Goal: Task Accomplishment & Management: Use online tool/utility

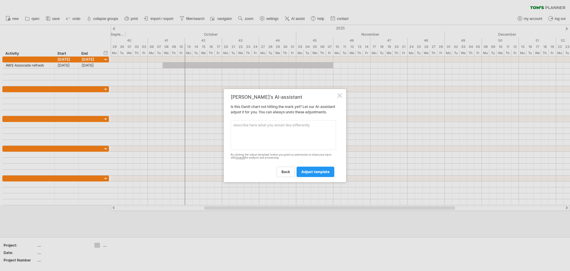
click at [282, 135] on textarea at bounding box center [283, 135] width 105 height 30
click at [340, 93] on div at bounding box center [339, 95] width 5 height 5
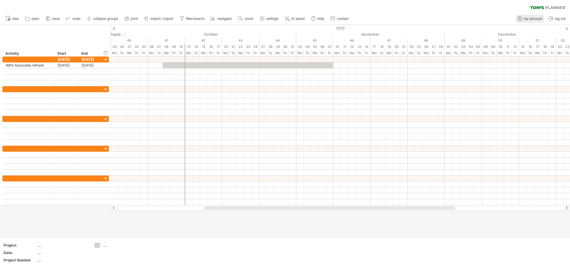
click at [534, 19] on span "my account" at bounding box center [533, 19] width 18 height 4
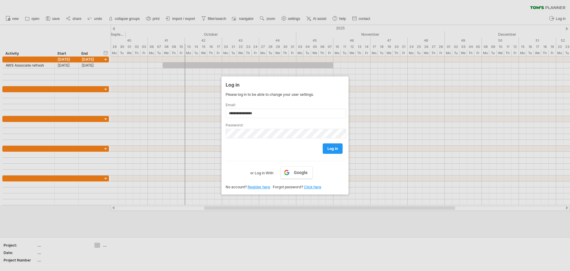
click at [190, 14] on div at bounding box center [285, 135] width 570 height 271
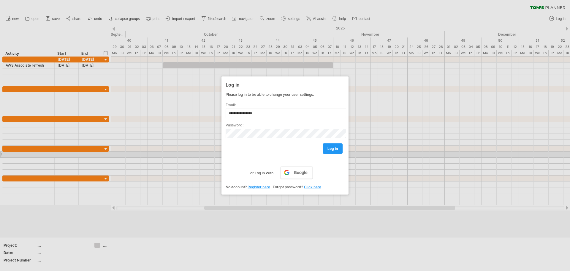
click at [305, 152] on div "log in" at bounding box center [285, 145] width 119 height 15
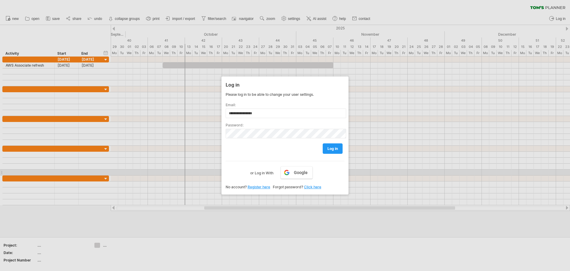
click at [261, 171] on label "or Log in With" at bounding box center [261, 171] width 23 height 10
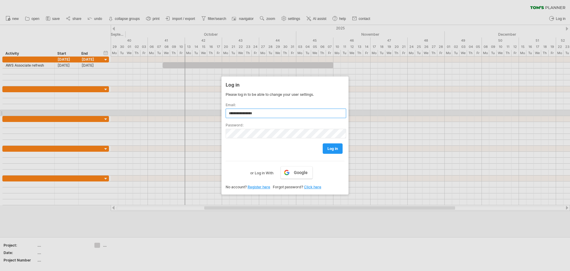
click at [318, 116] on input "**********" at bounding box center [286, 113] width 121 height 10
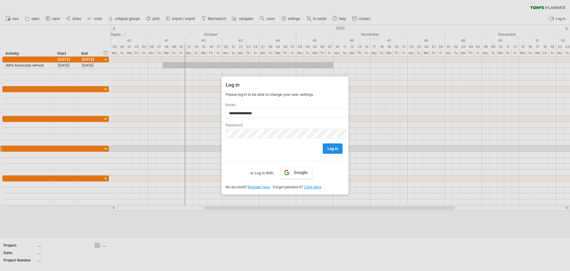
click at [331, 147] on span "log in" at bounding box center [333, 148] width 10 height 4
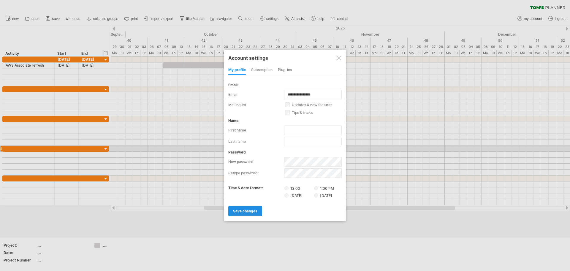
click at [240, 210] on span "save changes" at bounding box center [245, 211] width 24 height 4
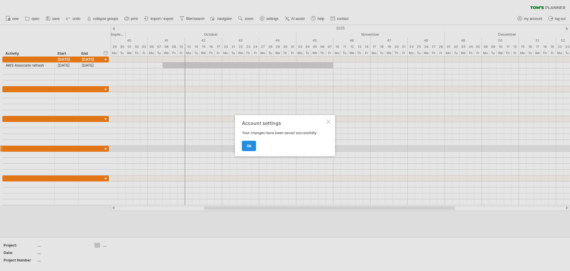
click at [247, 143] on span "ok" at bounding box center [249, 145] width 5 height 4
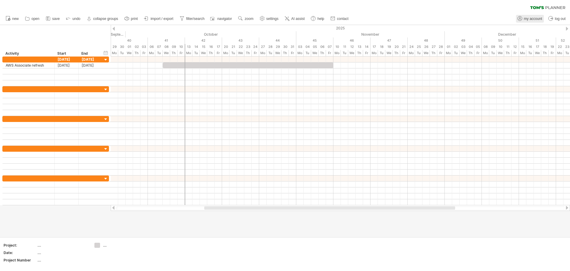
click at [530, 18] on span "my account" at bounding box center [533, 19] width 18 height 4
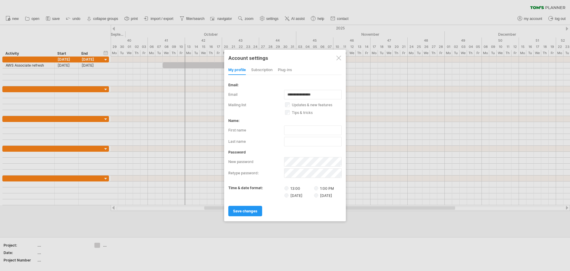
click at [258, 67] on div "subscription" at bounding box center [261, 70] width 21 height 10
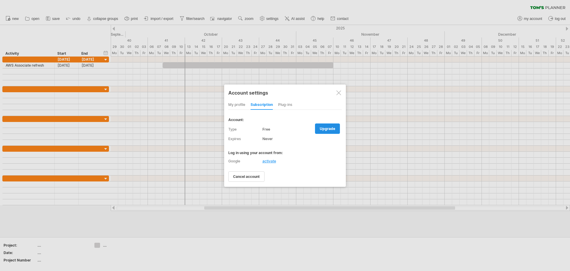
click at [323, 132] on link "upgrade" at bounding box center [327, 128] width 25 height 10
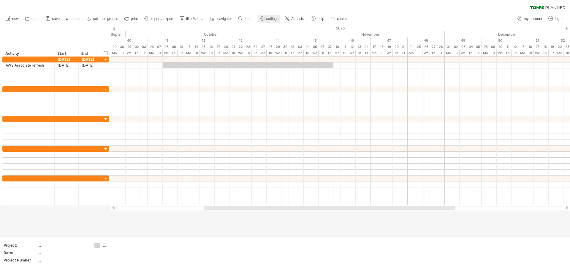
click at [264, 19] on use at bounding box center [262, 18] width 6 height 6
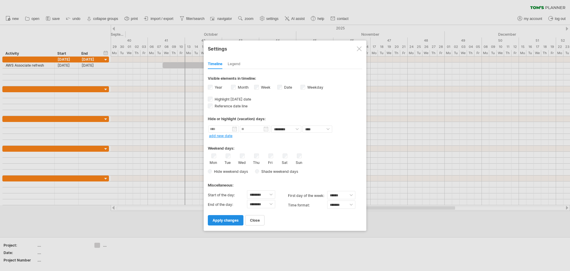
click at [225, 221] on span "apply changes" at bounding box center [226, 220] width 26 height 4
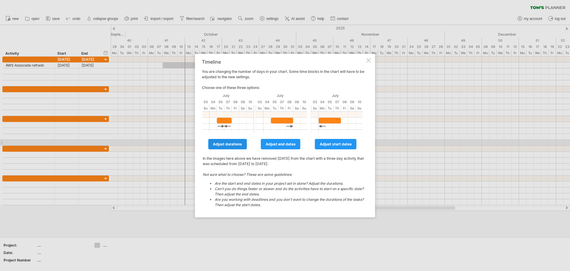
click at [235, 144] on span "adjust durations" at bounding box center [227, 144] width 29 height 4
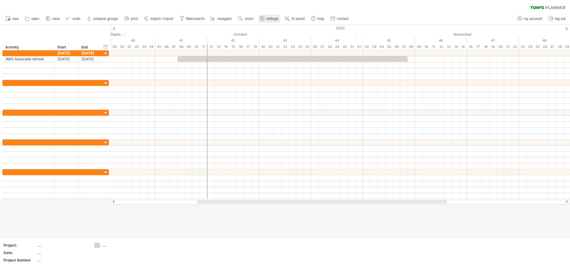
click at [267, 16] on link "settings" at bounding box center [269, 19] width 22 height 8
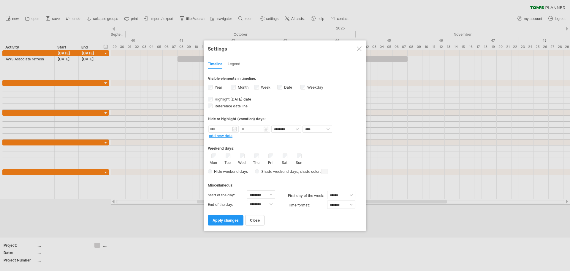
click at [324, 172] on span at bounding box center [325, 171] width 6 height 6
click at [361, 181] on span at bounding box center [363, 181] width 5 height 5
click at [230, 220] on span "apply changes" at bounding box center [226, 220] width 26 height 4
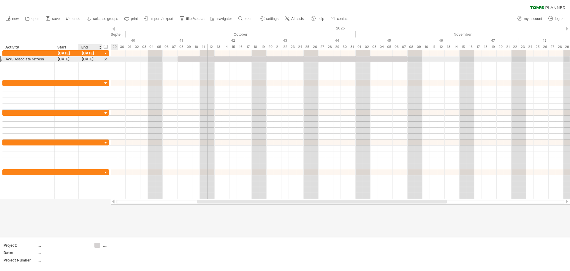
click at [91, 58] on div "[DATE]" at bounding box center [91, 59] width 24 height 6
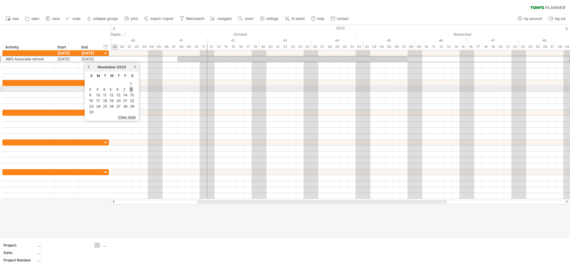
click at [132, 88] on link "8" at bounding box center [132, 89] width 4 height 6
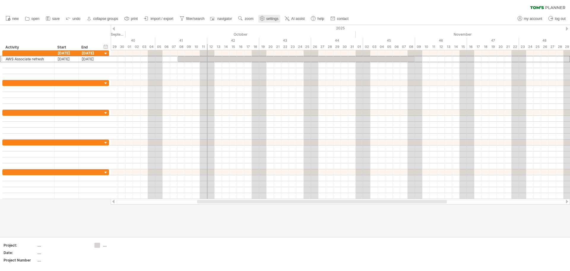
click at [272, 18] on span "settings" at bounding box center [272, 19] width 12 height 4
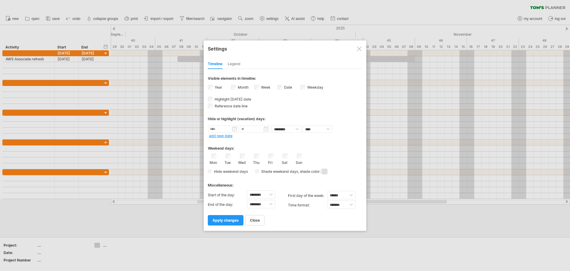
click at [329, 171] on div "Hide weekend days Shade weekend days , shade color: You can choose to shade the…" at bounding box center [285, 171] width 154 height 9
click at [326, 172] on span at bounding box center [325, 171] width 6 height 6
click at [348, 181] on span at bounding box center [347, 181] width 5 height 5
click at [223, 219] on span "apply changes" at bounding box center [226, 220] width 26 height 4
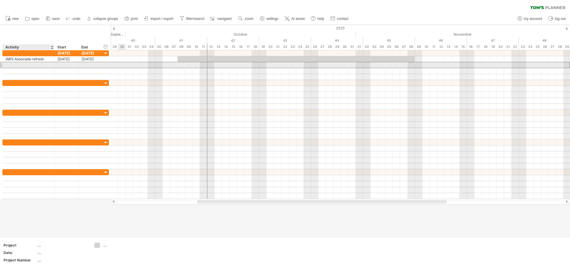
click at [43, 65] on div at bounding box center [29, 65] width 46 height 6
type input "*******"
click at [67, 64] on div at bounding box center [67, 65] width 24 height 6
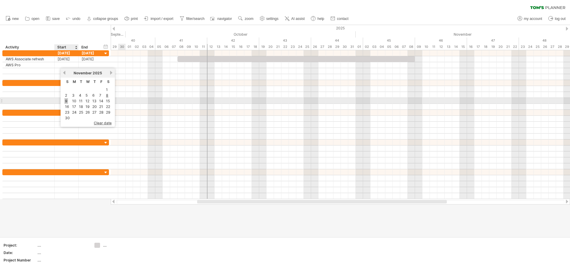
click at [65, 101] on link "9" at bounding box center [66, 101] width 4 height 6
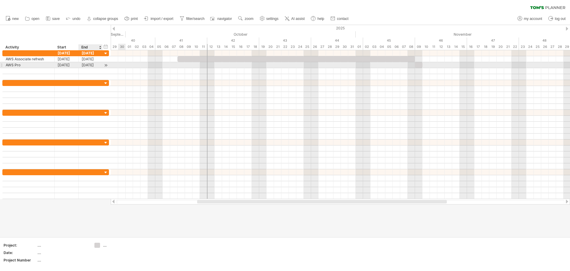
click at [92, 64] on div "[DATE]" at bounding box center [91, 65] width 24 height 6
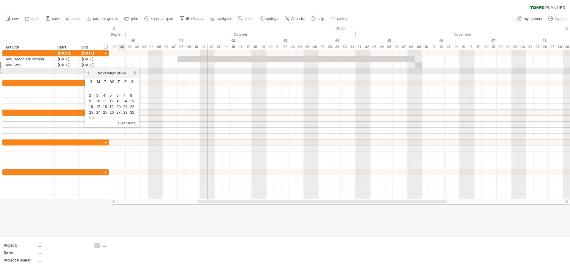
click at [134, 72] on link "next" at bounding box center [135, 72] width 4 height 4
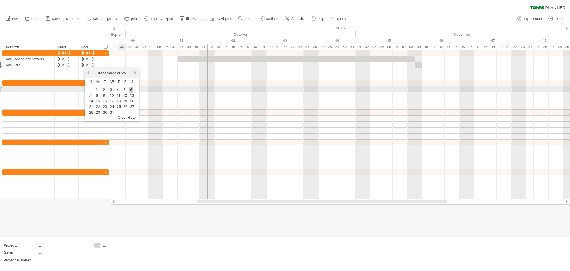
click at [132, 88] on link "6" at bounding box center [132, 90] width 4 height 6
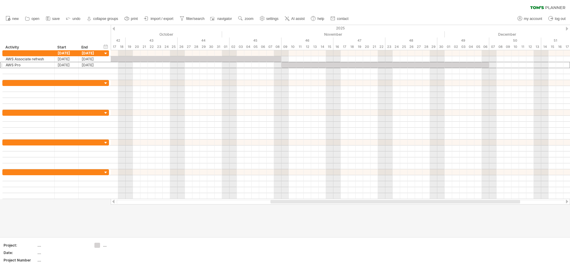
drag, startPoint x: 372, startPoint y: 202, endPoint x: 470, endPoint y: 202, distance: 97.4
click at [470, 202] on div at bounding box center [396, 202] width 250 height 4
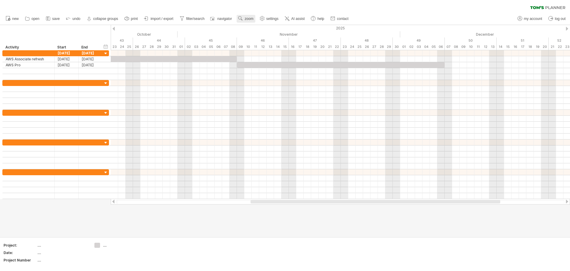
click at [243, 18] on use at bounding box center [241, 18] width 6 height 6
click at [258, 34] on div "Week" at bounding box center [262, 35] width 33 height 10
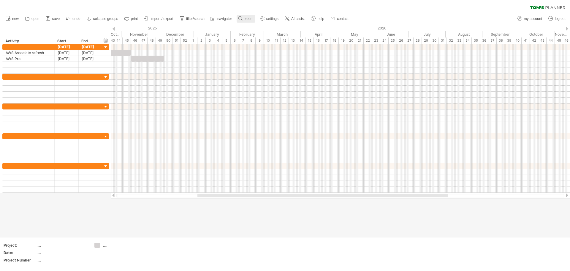
click at [247, 17] on span "zoom" at bounding box center [249, 19] width 9 height 4
click at [260, 51] on div "Hour" at bounding box center [266, 54] width 33 height 10
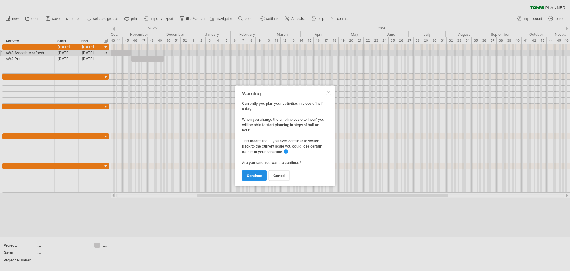
click at [253, 174] on span "continue" at bounding box center [254, 175] width 15 height 4
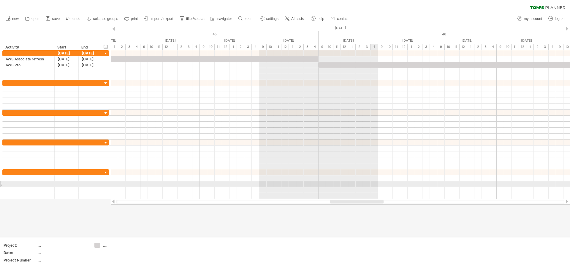
drag, startPoint x: 284, startPoint y: 202, endPoint x: 378, endPoint y: 185, distance: 94.8
click at [378, 185] on div "Trying to reach [DOMAIN_NAME] Connected again... 0% clear filter new" at bounding box center [285, 135] width 570 height 271
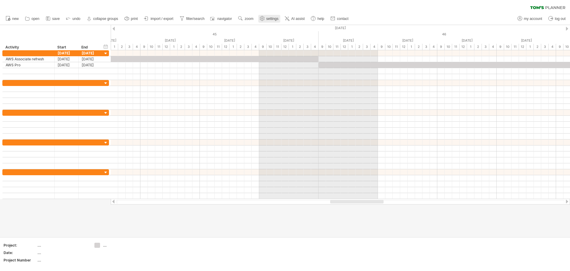
click at [265, 18] on use at bounding box center [262, 18] width 6 height 6
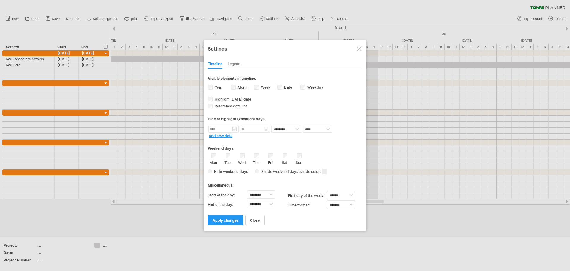
click at [357, 49] on div at bounding box center [359, 48] width 5 height 5
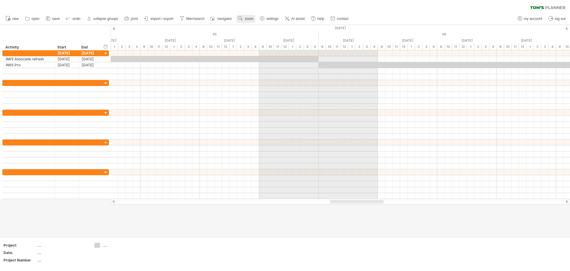
click at [247, 18] on span "zoom" at bounding box center [249, 19] width 9 height 4
click at [263, 33] on div "Week" at bounding box center [266, 35] width 33 height 10
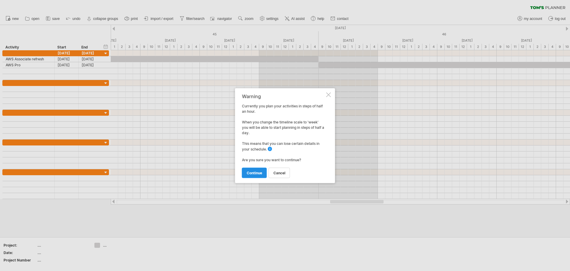
click at [257, 171] on span "continue" at bounding box center [254, 172] width 15 height 4
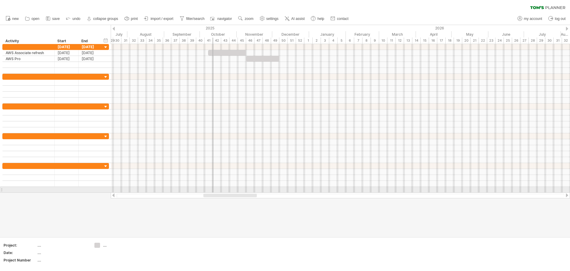
drag, startPoint x: 247, startPoint y: 195, endPoint x: 231, endPoint y: 189, distance: 16.5
click at [231, 189] on div "Trying to reach [DOMAIN_NAME] Connected again... 0% clear filter new" at bounding box center [285, 135] width 570 height 271
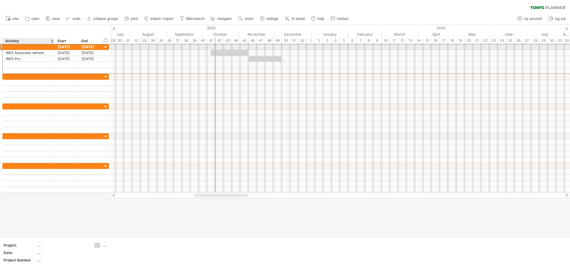
click at [26, 46] on div at bounding box center [29, 47] width 46 height 6
click at [0, 0] on input "text" at bounding box center [0, 0] width 0 height 0
type input "*********"
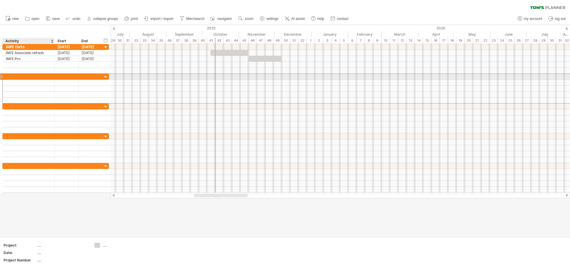
click at [28, 76] on div at bounding box center [29, 77] width 46 height 6
type input "**********"
click at [21, 106] on div at bounding box center [29, 106] width 46 height 6
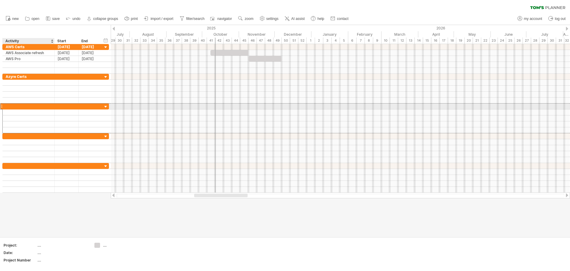
click at [21, 106] on input "text" at bounding box center [29, 106] width 46 height 6
click at [18, 138] on div at bounding box center [29, 136] width 46 height 6
click at [26, 106] on div "Masters" at bounding box center [29, 106] width 46 height 6
click at [26, 106] on input "*******" at bounding box center [29, 106] width 46 height 6
click at [10, 106] on div "Program" at bounding box center [29, 106] width 46 height 6
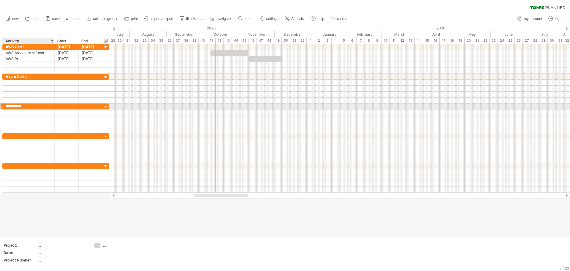
type input "**********"
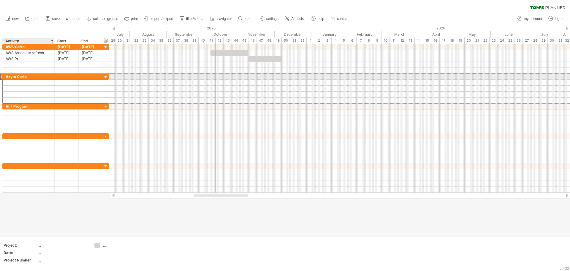
click at [12, 76] on div "Azyre Certs" at bounding box center [29, 77] width 46 height 6
click at [0, 0] on input "**********" at bounding box center [0, 0] width 0 height 0
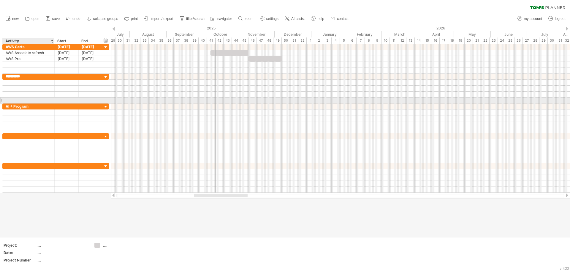
type input "**********"
click at [20, 136] on div at bounding box center [29, 136] width 46 height 6
click at [20, 136] on input "text" at bounding box center [29, 136] width 46 height 6
type input "*******"
click at [18, 166] on div at bounding box center [29, 166] width 46 height 6
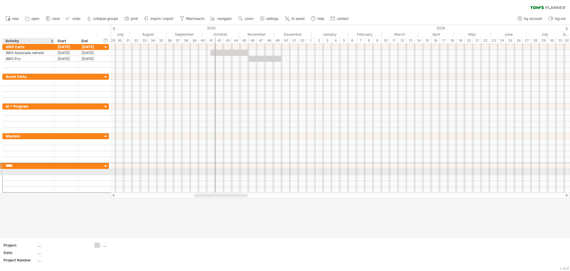
type input "******"
click at [24, 171] on div at bounding box center [29, 172] width 46 height 6
click at [24, 171] on input "text" at bounding box center [29, 172] width 46 height 6
type input "**********"
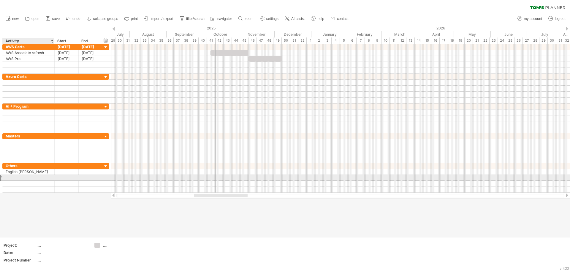
click at [28, 176] on div at bounding box center [29, 178] width 46 height 6
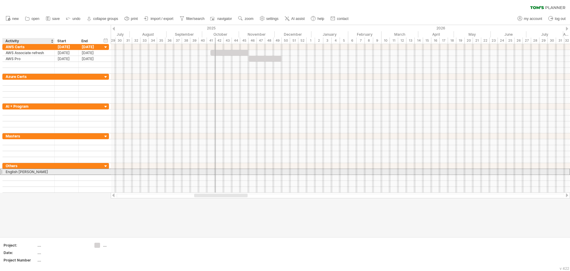
click at [35, 173] on div "English [PERSON_NAME]" at bounding box center [29, 172] width 46 height 6
click at [32, 173] on input "**********" at bounding box center [29, 172] width 46 height 6
click at [27, 173] on div "English [PERSON_NAME]" at bounding box center [29, 172] width 46 height 6
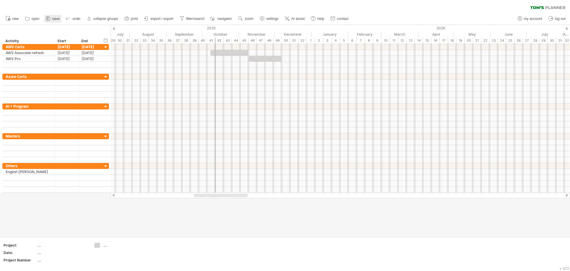
click at [56, 17] on span "save" at bounding box center [55, 19] width 7 height 4
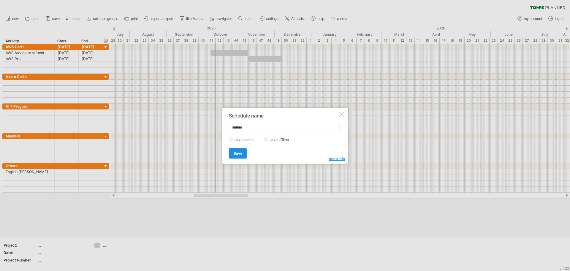
type input "*******"
click at [240, 153] on span "Save" at bounding box center [238, 153] width 9 height 4
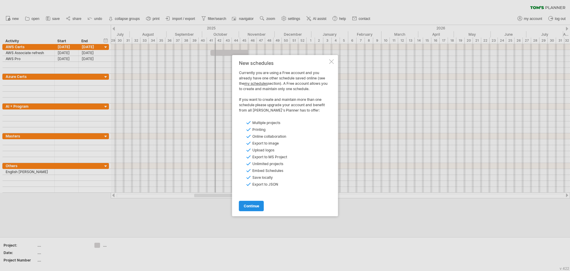
click at [252, 207] on span "continue" at bounding box center [251, 205] width 15 height 4
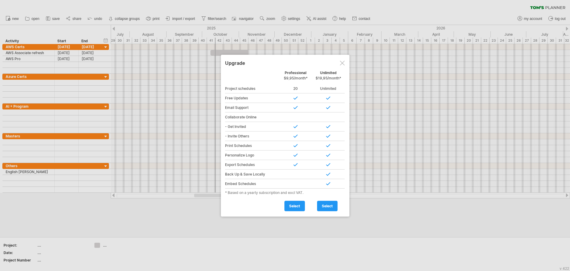
click at [343, 61] on div at bounding box center [342, 63] width 5 height 5
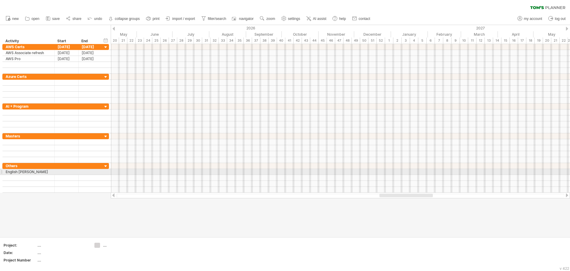
drag, startPoint x: 217, startPoint y: 194, endPoint x: 439, endPoint y: 171, distance: 223.3
click at [439, 171] on div "Trying to reach [DOMAIN_NAME] Connected again... 0% loading... clear filter" at bounding box center [285, 135] width 570 height 271
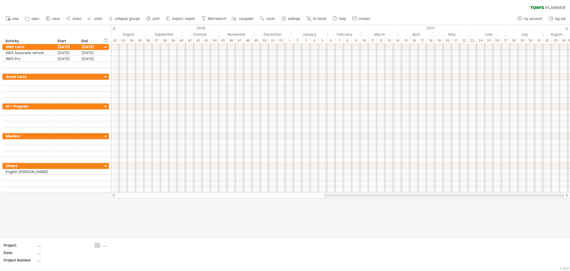
drag, startPoint x: 348, startPoint y: 195, endPoint x: 439, endPoint y: 193, distance: 91.5
click at [439, 193] on div at bounding box center [444, 195] width 240 height 4
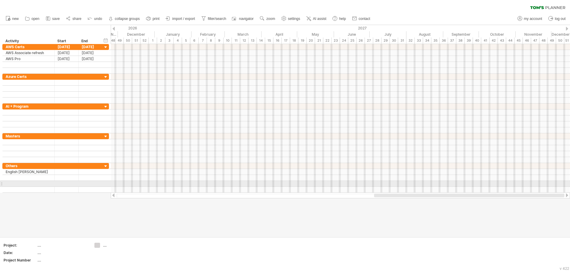
drag, startPoint x: 449, startPoint y: 195, endPoint x: 541, endPoint y: 186, distance: 92.2
click at [541, 186] on div "Trying to reach [DOMAIN_NAME] Connected again... 0% loading... clear filter" at bounding box center [285, 135] width 570 height 271
click at [558, 196] on div at bounding box center [340, 195] width 448 height 4
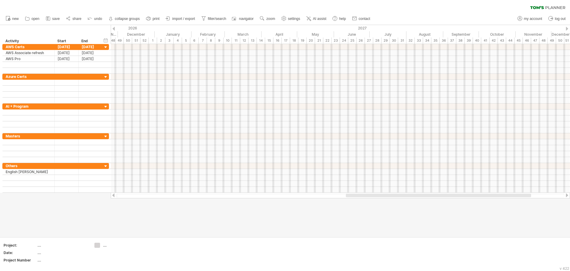
drag, startPoint x: 558, startPoint y: 196, endPoint x: 530, endPoint y: 196, distance: 27.3
click at [530, 196] on div at bounding box center [340, 195] width 448 height 4
drag, startPoint x: 530, startPoint y: 196, endPoint x: 570, endPoint y: 197, distance: 39.2
click at [570, 197] on div at bounding box center [340, 195] width 459 height 6
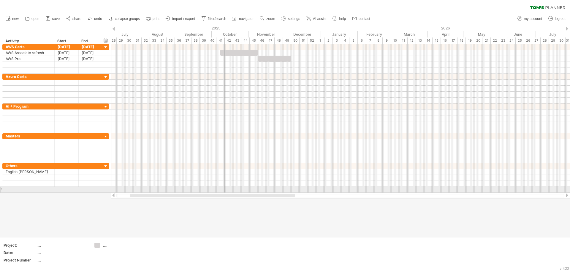
drag, startPoint x: 476, startPoint y: 193, endPoint x: 245, endPoint y: 192, distance: 231.4
click at [245, 192] on div "Trying to reach [DOMAIN_NAME] Connected again... 0% loading... clear filter" at bounding box center [285, 135] width 570 height 271
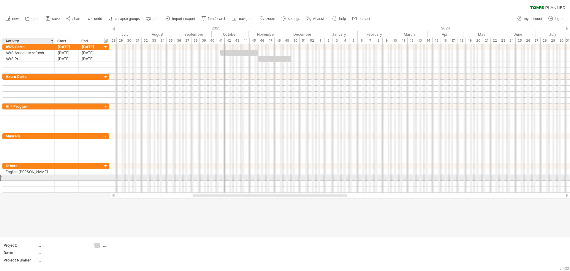
click at [36, 176] on div at bounding box center [29, 178] width 46 height 6
click at [36, 176] on input "text" at bounding box center [29, 178] width 46 height 6
type input "****"
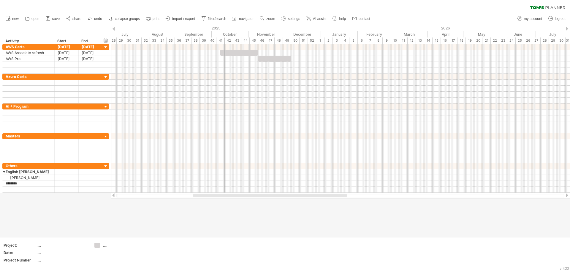
type input "*********"
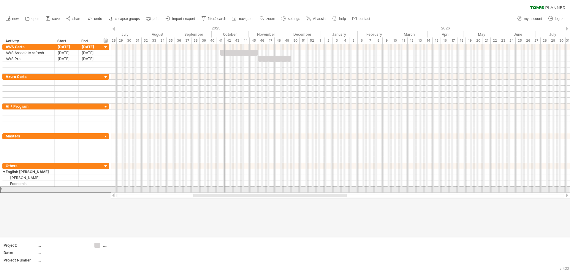
click at [12, 190] on div at bounding box center [29, 190] width 46 height 6
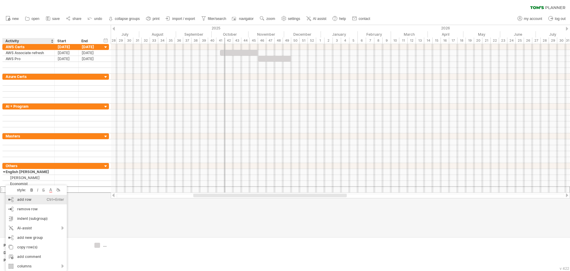
click at [28, 198] on div "add row Ctrl+Enter Cmd+Enter" at bounding box center [36, 200] width 61 height 10
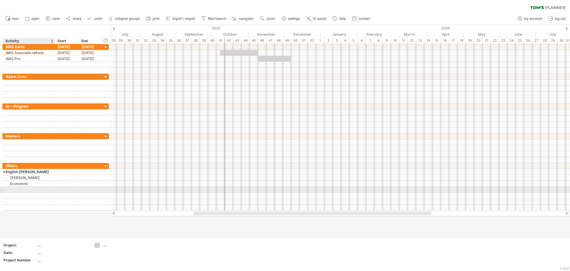
click at [27, 189] on div at bounding box center [29, 190] width 46 height 6
click at [40, 142] on div at bounding box center [29, 142] width 46 height 6
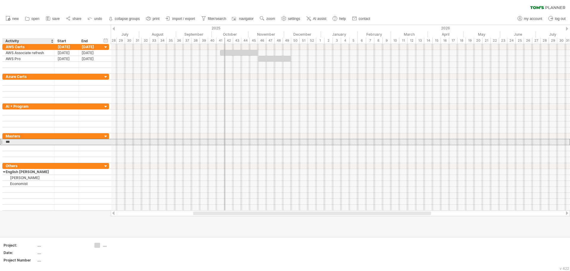
type input "****"
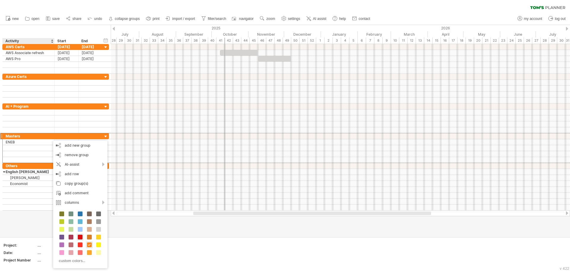
click at [80, 237] on span at bounding box center [80, 236] width 5 height 5
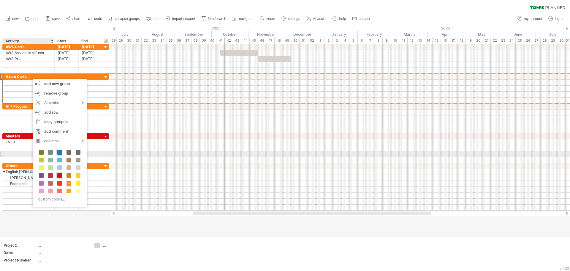
click at [59, 153] on span at bounding box center [59, 152] width 5 height 5
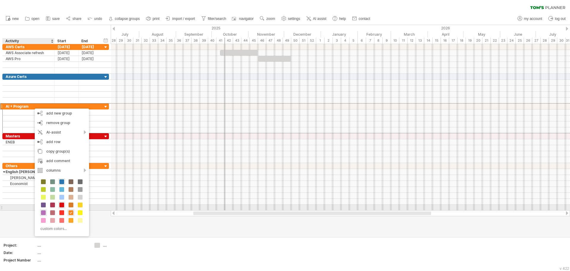
click at [42, 209] on div at bounding box center [43, 212] width 7 height 7
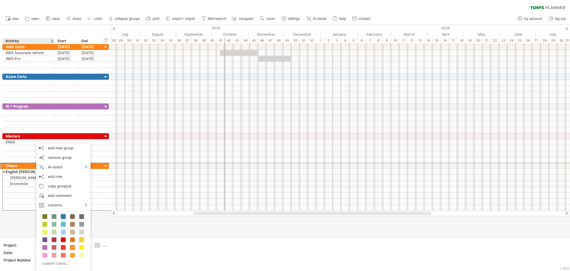
click at [81, 241] on span at bounding box center [81, 239] width 5 height 5
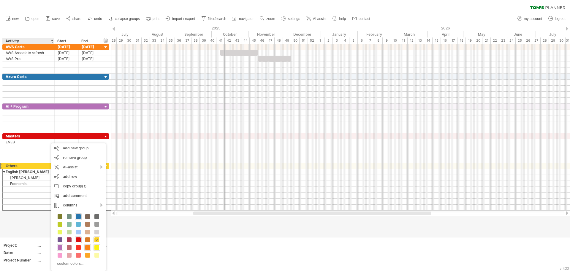
click at [97, 247] on span at bounding box center [96, 247] width 5 height 5
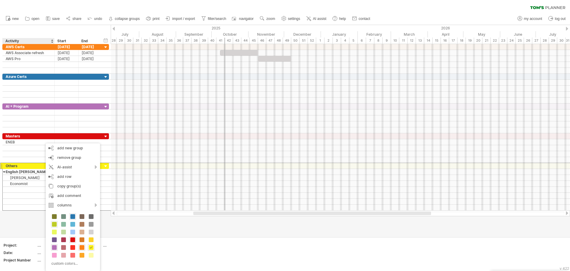
click at [53, 225] on span at bounding box center [54, 224] width 5 height 5
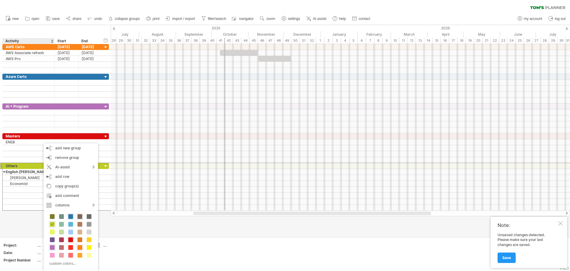
click at [81, 215] on span at bounding box center [80, 216] width 5 height 5
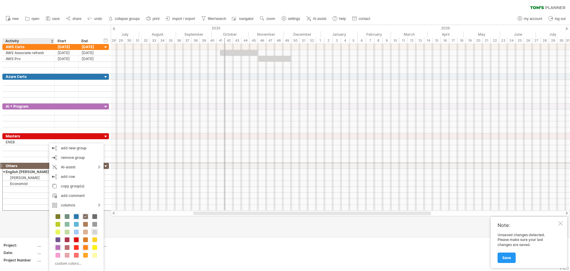
click at [94, 232] on span at bounding box center [94, 231] width 5 height 5
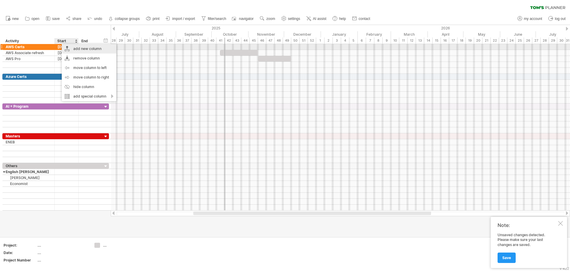
click at [69, 46] on div "add new column" at bounding box center [89, 49] width 55 height 10
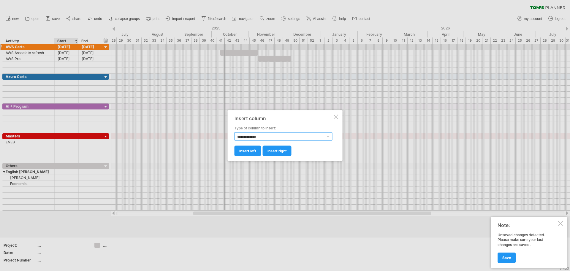
click at [295, 137] on select "**********" at bounding box center [284, 136] width 98 height 8
select select "**********"
click at [235, 132] on select "**********" at bounding box center [284, 136] width 98 height 8
click at [252, 149] on span "insert left" at bounding box center [247, 150] width 17 height 4
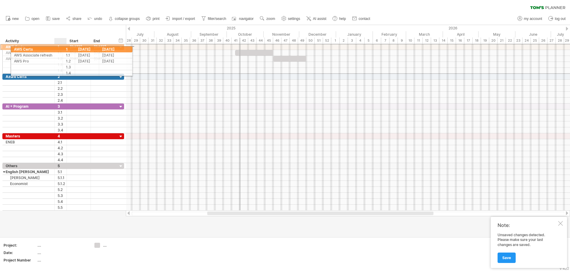
drag, startPoint x: 61, startPoint y: 46, endPoint x: 58, endPoint y: 48, distance: 3.5
click at [58, 48] on div "1" at bounding box center [62, 47] width 9 height 6
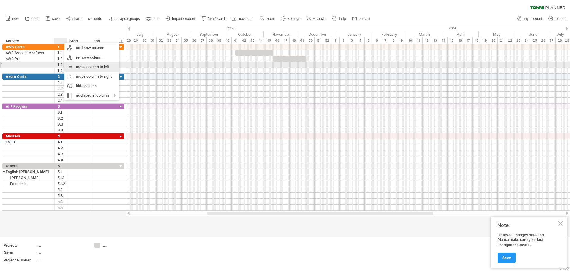
click at [97, 66] on div "move column to left" at bounding box center [91, 67] width 55 height 10
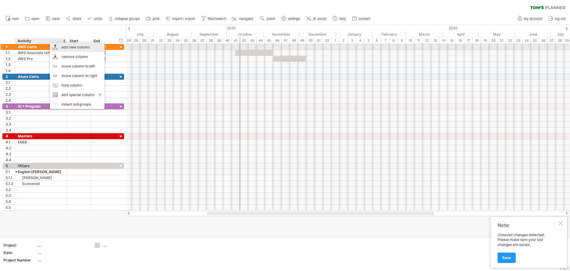
click at [79, 46] on div "add new column" at bounding box center [77, 47] width 55 height 10
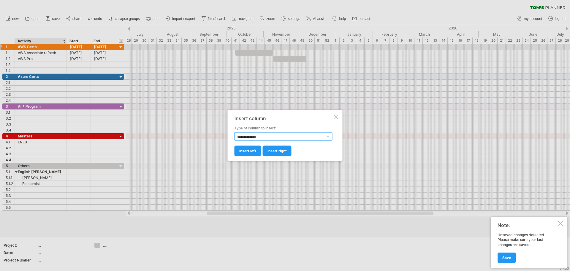
click at [285, 136] on select "**********" at bounding box center [284, 136] width 98 height 8
select select "**********"
click at [235, 132] on select "**********" at bounding box center [284, 136] width 98 height 8
click at [271, 150] on span "insert right" at bounding box center [277, 150] width 19 height 4
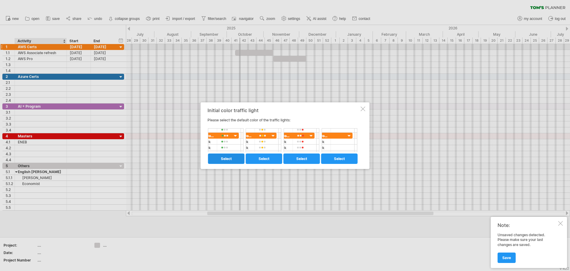
click at [228, 160] on span "select" at bounding box center [226, 158] width 11 height 4
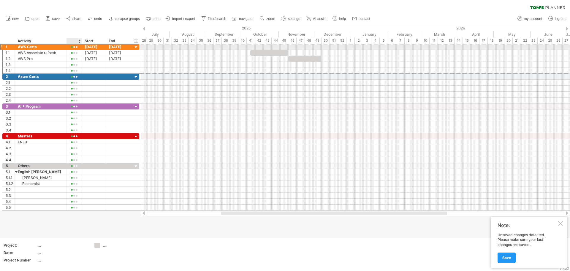
click at [76, 49] on div at bounding box center [74, 47] width 9 height 4
click at [94, 59] on span at bounding box center [95, 57] width 8 height 4
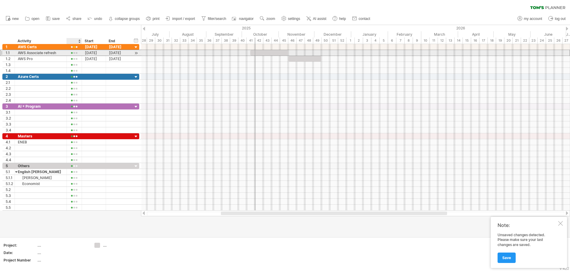
click at [74, 51] on div at bounding box center [74, 53] width 9 height 4
click at [72, 52] on div at bounding box center [74, 53] width 9 height 4
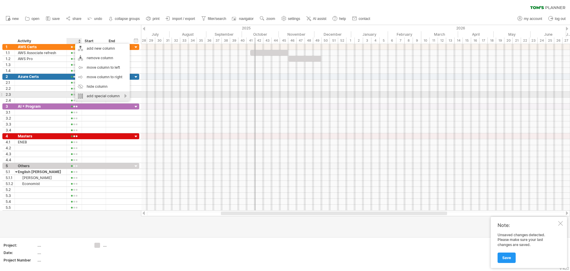
click at [116, 96] on div "add special column" at bounding box center [102, 96] width 55 height 10
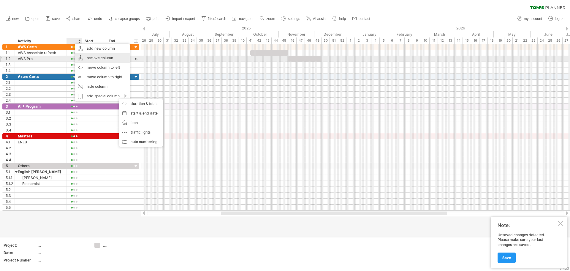
click at [99, 57] on div "remove column" at bounding box center [102, 58] width 55 height 10
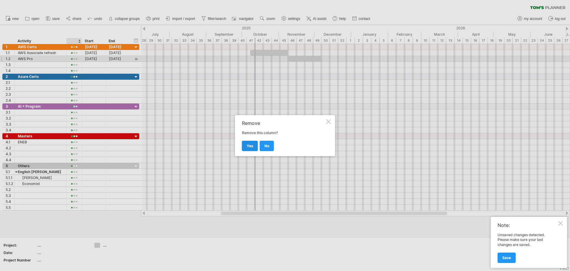
click at [251, 142] on link "yes" at bounding box center [250, 145] width 16 height 10
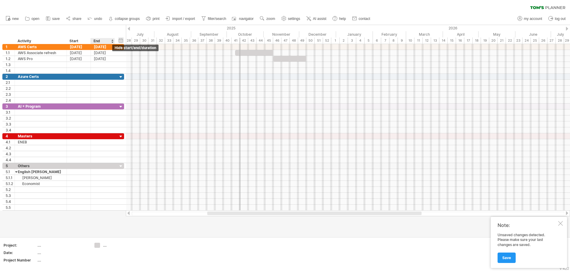
click at [122, 39] on div "hide start/end/duration show start/end/duration" at bounding box center [121, 40] width 6 height 6
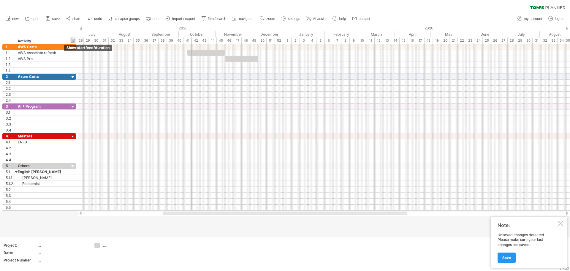
click at [74, 40] on div "hide start/end/duration show start/end/duration" at bounding box center [73, 40] width 6 height 6
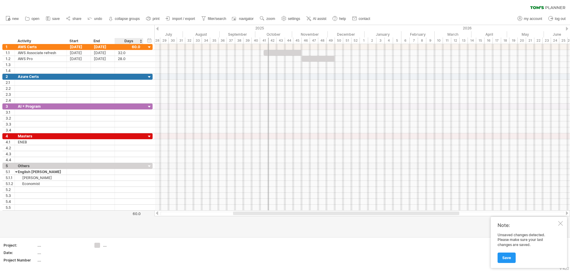
click at [124, 28] on div "hide start/end/duration show start/end/duration ******** Activity Start End Days" at bounding box center [77, 34] width 154 height 19
drag, startPoint x: 143, startPoint y: 40, endPoint x: 138, endPoint y: 38, distance: 5.5
click at [138, 38] on div at bounding box center [138, 41] width 2 height 6
click at [67, 31] on div "hide start/end/duration show start/end/duration ******** Activity Start End Days" at bounding box center [74, 34] width 149 height 19
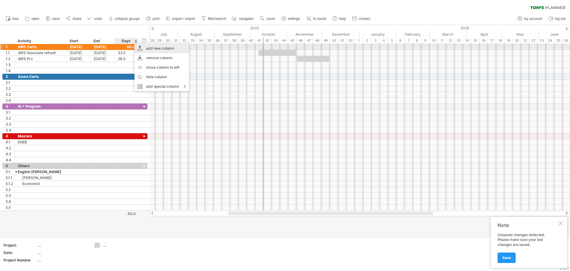
click at [176, 48] on div "add new column" at bounding box center [162, 49] width 55 height 10
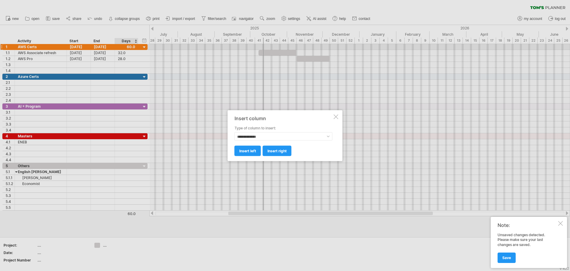
click at [261, 131] on div "**********" at bounding box center [284, 132] width 98 height 15
click at [264, 137] on select "**********" at bounding box center [284, 136] width 98 height 8
select select "**********"
click at [235, 132] on select "**********" at bounding box center [284, 136] width 98 height 8
click at [278, 151] on span "insert right" at bounding box center [277, 150] width 19 height 4
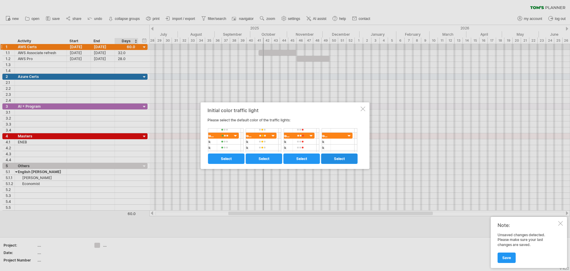
click at [344, 155] on link "select" at bounding box center [339, 158] width 37 height 10
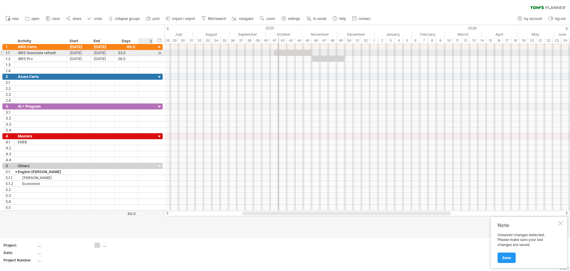
click at [152, 53] on div at bounding box center [152, 53] width 3 height 6
click at [147, 53] on div at bounding box center [145, 53] width 9 height 4
click at [157, 59] on span at bounding box center [158, 61] width 10 height 4
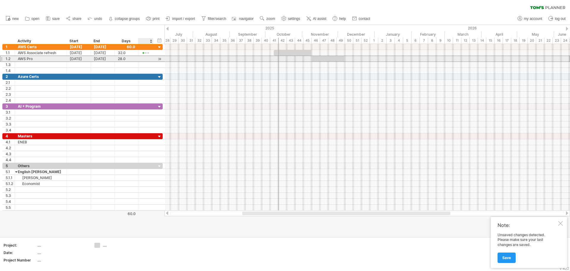
click at [147, 58] on div at bounding box center [145, 59] width 9 height 4
click at [167, 67] on span at bounding box center [169, 66] width 10 height 4
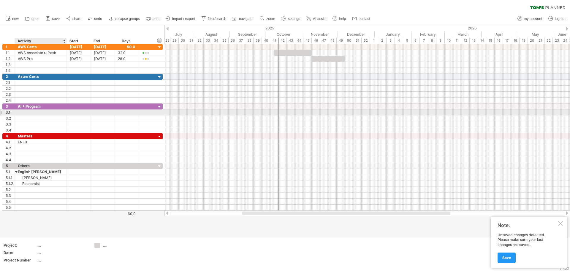
click at [48, 111] on div at bounding box center [41, 112] width 46 height 6
type input "**********"
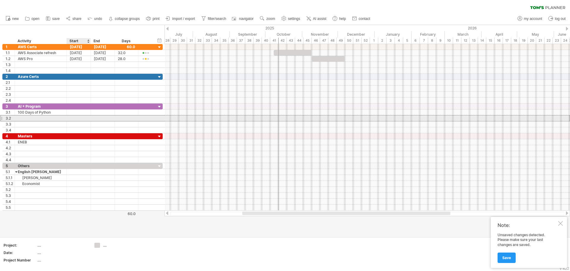
click at [83, 119] on div at bounding box center [79, 118] width 24 height 6
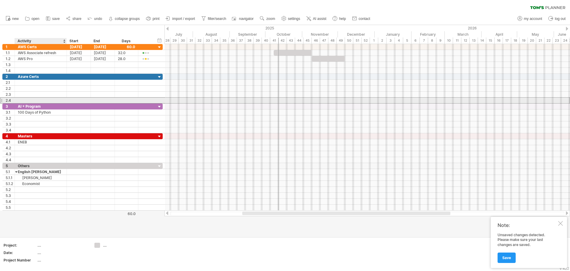
click at [56, 103] on div "2.4" at bounding box center [82, 100] width 160 height 6
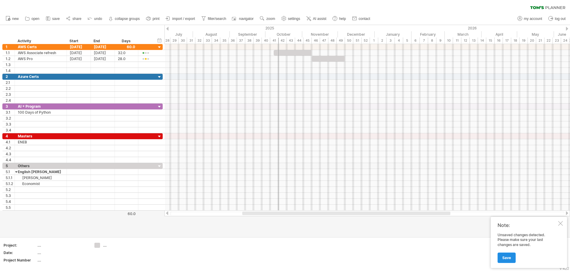
click at [510, 260] on link "Save" at bounding box center [507, 257] width 18 height 10
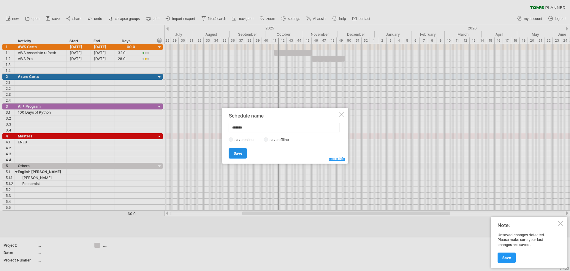
click at [235, 153] on span "Save" at bounding box center [238, 153] width 9 height 4
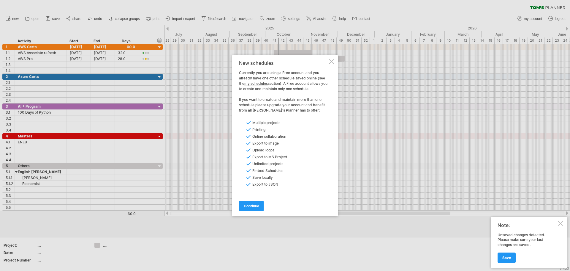
click at [330, 60] on div at bounding box center [331, 61] width 5 height 5
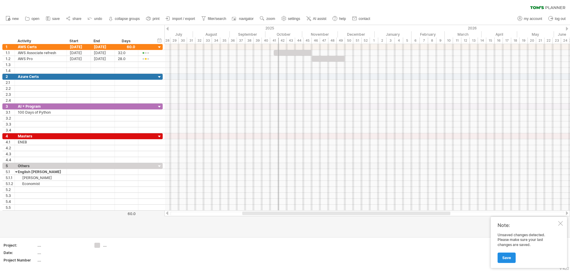
click at [511, 259] on link "Save" at bounding box center [507, 257] width 18 height 10
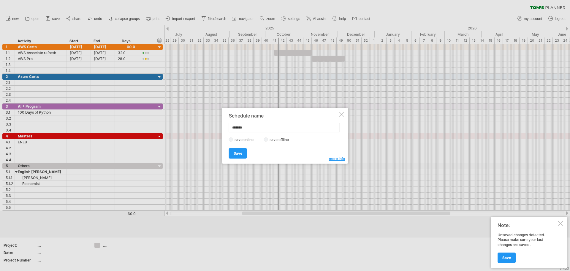
click at [338, 158] on span "more info" at bounding box center [337, 158] width 16 height 4
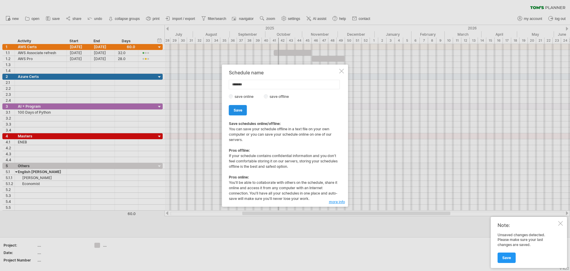
click at [239, 112] on span "Save" at bounding box center [238, 110] width 9 height 4
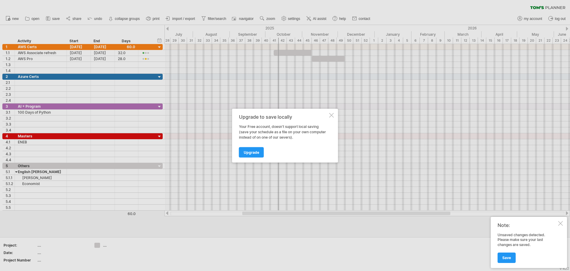
click at [335, 114] on div "Upgrade to save locally Your Free account, doesn't support local saving (save y…" at bounding box center [285, 135] width 106 height 54
click at [332, 115] on div at bounding box center [331, 115] width 5 height 5
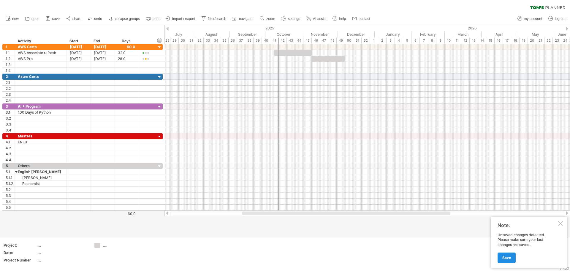
click at [507, 254] on link "Save" at bounding box center [507, 257] width 18 height 10
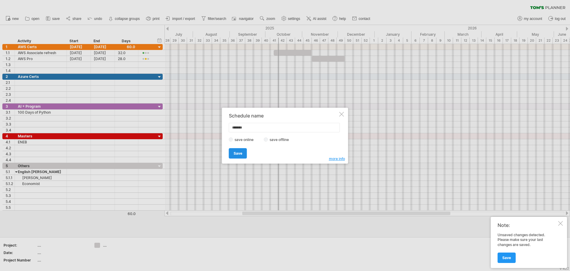
click at [237, 151] on span "Save" at bounding box center [238, 153] width 9 height 4
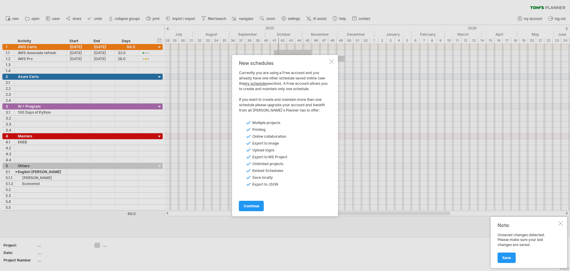
click at [328, 61] on div "New schedules Currently you are using a Free account and you already have one o…" at bounding box center [285, 135] width 106 height 161
click at [331, 60] on div at bounding box center [331, 61] width 5 height 5
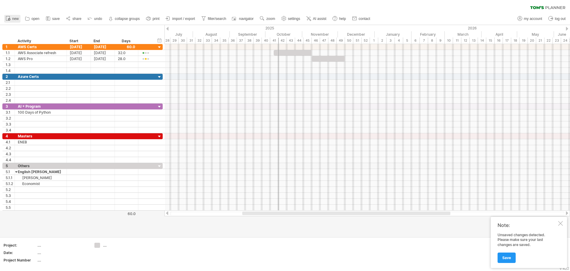
click at [11, 18] on link "new" at bounding box center [12, 19] width 16 height 8
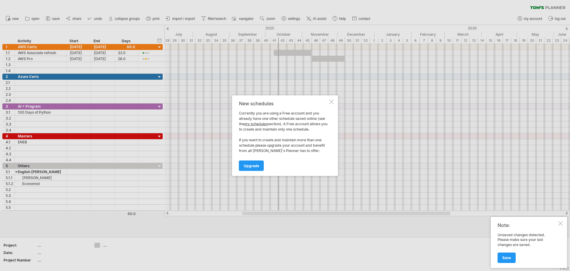
click at [332, 102] on div at bounding box center [331, 101] width 5 height 5
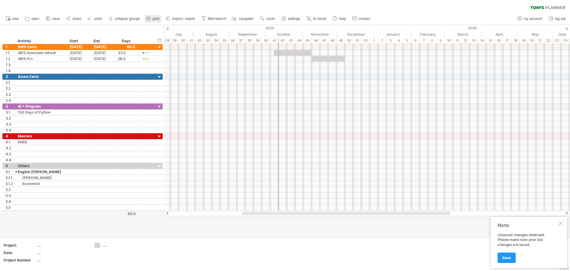
click at [156, 20] on span "print" at bounding box center [156, 19] width 7 height 4
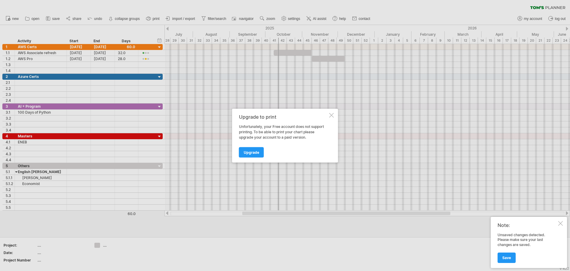
click at [329, 116] on div "Upgrade to print Unfortunately, your Free account does not support printing. To…" at bounding box center [285, 135] width 106 height 54
click at [334, 116] on div at bounding box center [331, 115] width 5 height 5
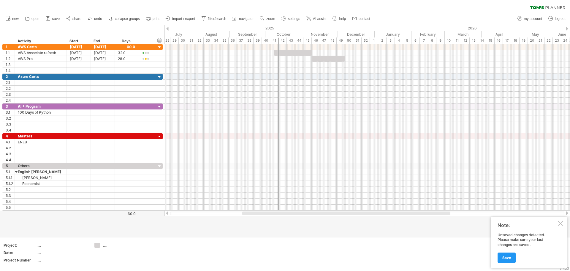
click at [562, 224] on div at bounding box center [560, 223] width 5 height 5
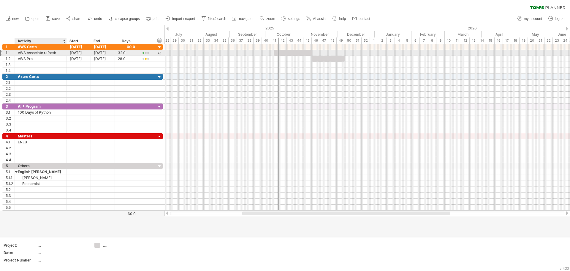
click at [27, 53] on div "AWS Associate refresh" at bounding box center [41, 53] width 46 height 6
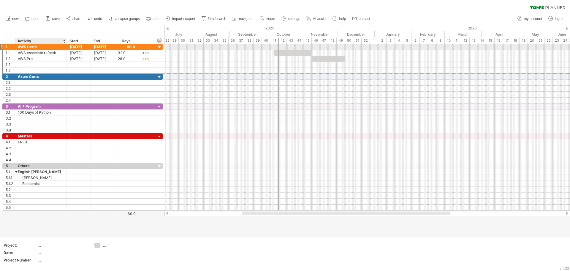
click at [31, 45] on div "AWS Certs" at bounding box center [41, 47] width 46 height 6
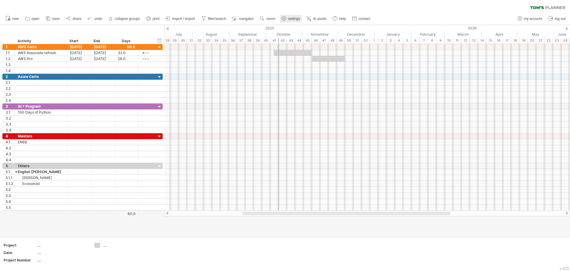
click at [290, 18] on span "settings" at bounding box center [294, 19] width 12 height 4
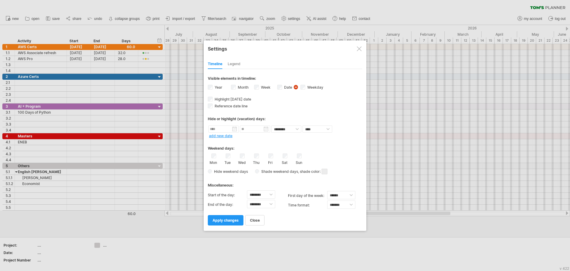
click at [234, 63] on div "Legend" at bounding box center [234, 64] width 13 height 10
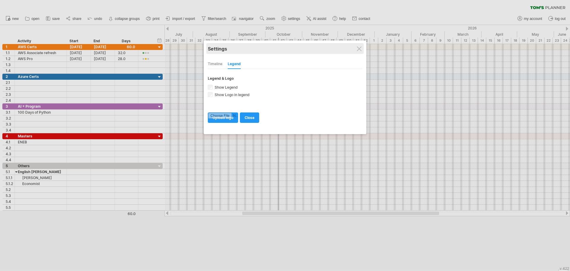
click at [356, 47] on div "Settings" at bounding box center [285, 48] width 154 height 11
click at [361, 46] on div at bounding box center [359, 48] width 5 height 5
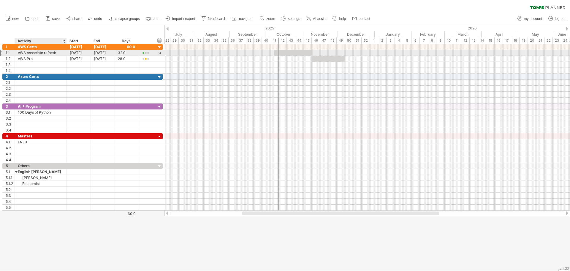
click at [46, 55] on div "AWS Associate refresh" at bounding box center [41, 53] width 46 height 6
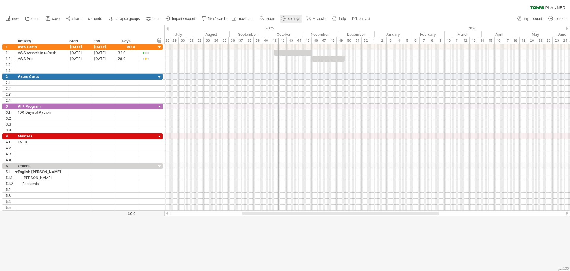
click at [292, 22] on link "settings" at bounding box center [291, 19] width 22 height 8
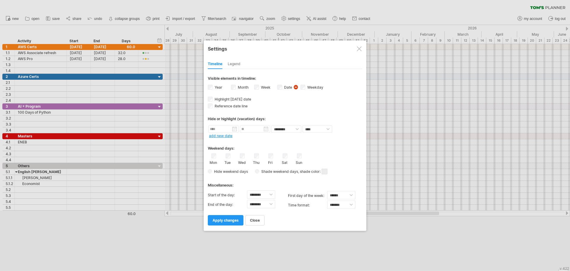
click at [236, 64] on div "Legend" at bounding box center [234, 64] width 13 height 10
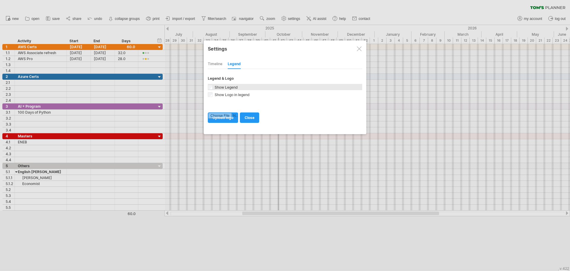
click at [214, 88] on span "Show Legend" at bounding box center [226, 87] width 24 height 4
click at [360, 50] on div at bounding box center [359, 48] width 5 height 5
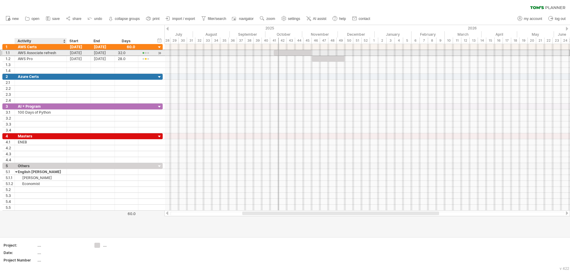
click at [33, 52] on div "AWS Associate refresh" at bounding box center [41, 53] width 46 height 6
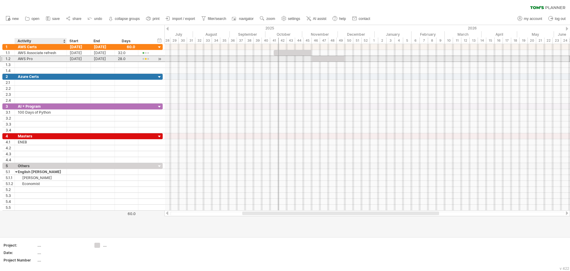
click at [35, 58] on div "AWS Pro" at bounding box center [41, 59] width 46 height 6
click at [37, 63] on div at bounding box center [41, 65] width 46 height 6
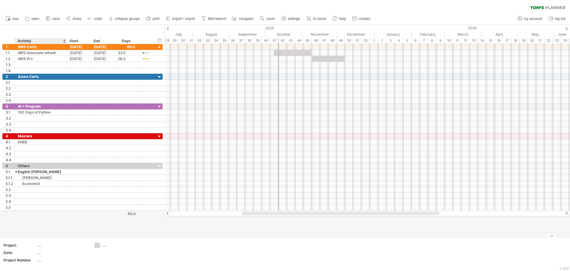
click at [40, 246] on div "...." at bounding box center [62, 244] width 50 height 5
click at [40, 259] on div "...." at bounding box center [62, 259] width 50 height 5
click at [41, 245] on div "...." at bounding box center [62, 244] width 50 height 5
click at [104, 246] on div "...." at bounding box center [119, 244] width 32 height 5
click at [293, 19] on span "settings" at bounding box center [294, 19] width 12 height 4
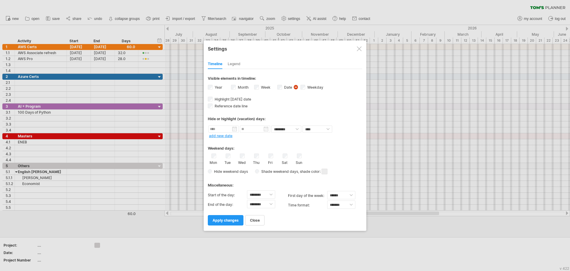
click at [236, 64] on div "Legend" at bounding box center [234, 64] width 13 height 10
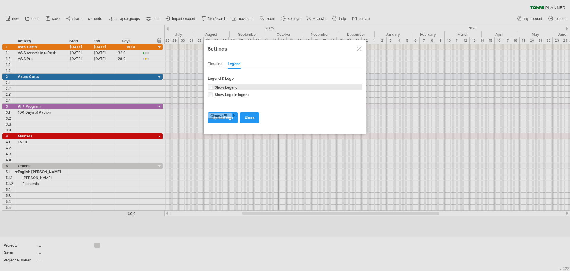
click at [216, 86] on span "Show Legend" at bounding box center [226, 87] width 24 height 4
click at [253, 116] on span "close" at bounding box center [250, 117] width 10 height 4
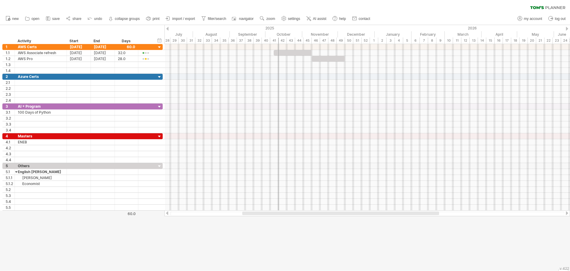
click at [196, 213] on div at bounding box center [367, 213] width 394 height 4
drag, startPoint x: 261, startPoint y: 212, endPoint x: 296, endPoint y: 216, distance: 35.6
click at [296, 216] on div "Trying to reach [DOMAIN_NAME] Connected again... 0% clear filter new 1" at bounding box center [285, 135] width 570 height 271
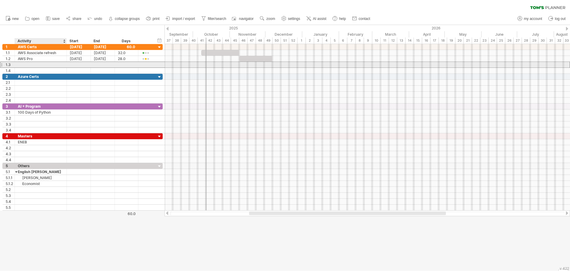
click at [27, 65] on div at bounding box center [41, 65] width 46 height 6
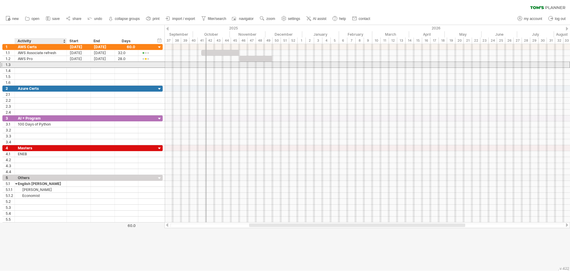
click at [26, 64] on div at bounding box center [41, 65] width 46 height 6
type input "**********"
click at [28, 66] on input "**********" at bounding box center [41, 65] width 46 height 6
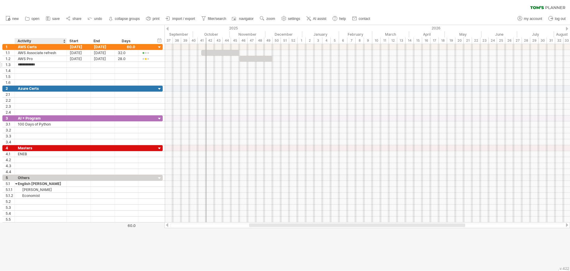
click at [28, 66] on input "**********" at bounding box center [41, 65] width 46 height 6
type input "**********"
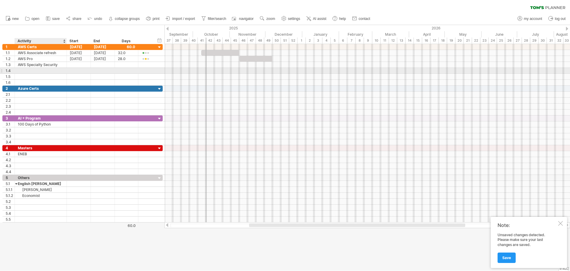
click at [29, 70] on div at bounding box center [41, 71] width 46 height 6
click at [29, 70] on input "text" at bounding box center [41, 71] width 46 height 6
type input "**********"
click at [59, 19] on span "save" at bounding box center [55, 19] width 7 height 4
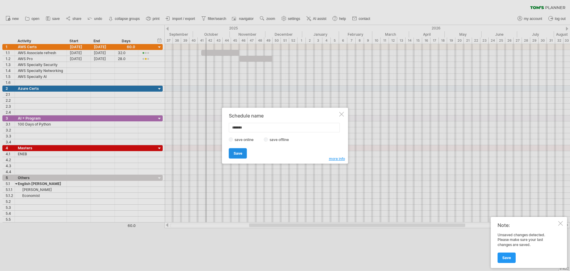
click at [240, 154] on span "Save" at bounding box center [238, 153] width 9 height 4
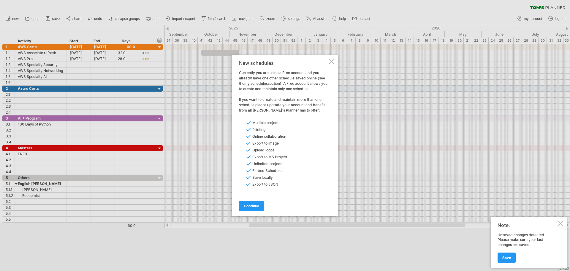
click at [331, 60] on div at bounding box center [331, 61] width 5 height 5
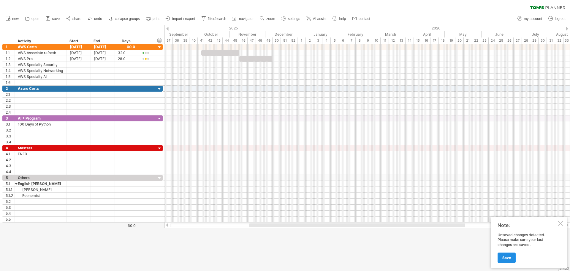
click at [509, 260] on link "Save" at bounding box center [507, 257] width 18 height 10
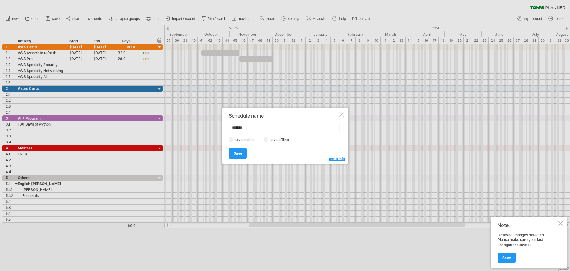
click at [233, 150] on link "Save" at bounding box center [238, 153] width 18 height 10
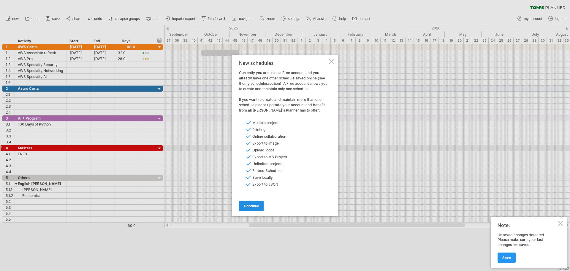
click at [256, 204] on span "continue" at bounding box center [251, 205] width 15 height 4
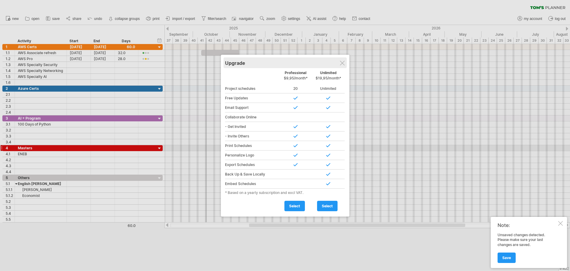
click at [345, 64] on div "Upgrade" at bounding box center [285, 62] width 120 height 11
click at [342, 64] on div at bounding box center [342, 63] width 5 height 5
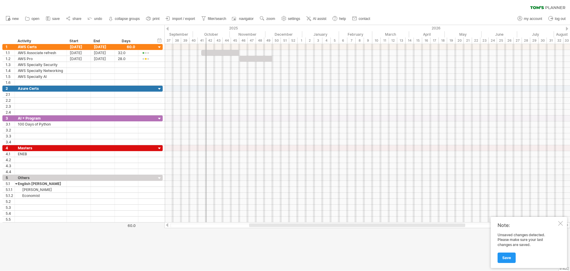
click at [561, 224] on div at bounding box center [560, 223] width 5 height 5
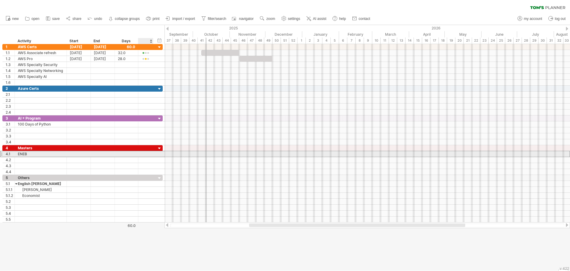
click at [146, 156] on div at bounding box center [145, 154] width 9 height 4
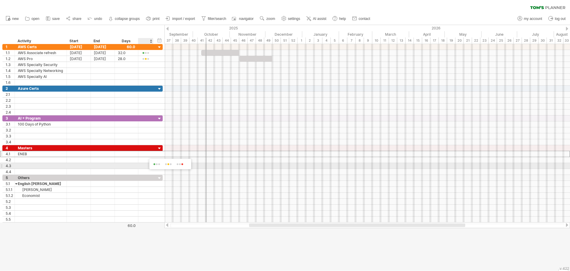
click at [180, 164] on span at bounding box center [180, 164] width 10 height 4
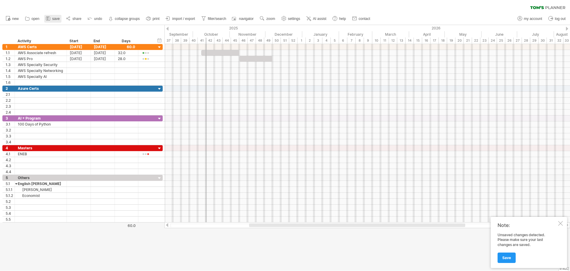
click at [54, 19] on span "save" at bounding box center [55, 19] width 7 height 4
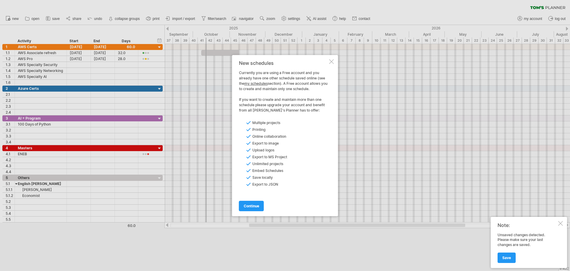
click at [328, 63] on div "New schedules Currently you are using a Free account and you already have one o…" at bounding box center [285, 135] width 106 height 161
click at [330, 63] on div at bounding box center [331, 61] width 5 height 5
